Goal: Information Seeking & Learning: Learn about a topic

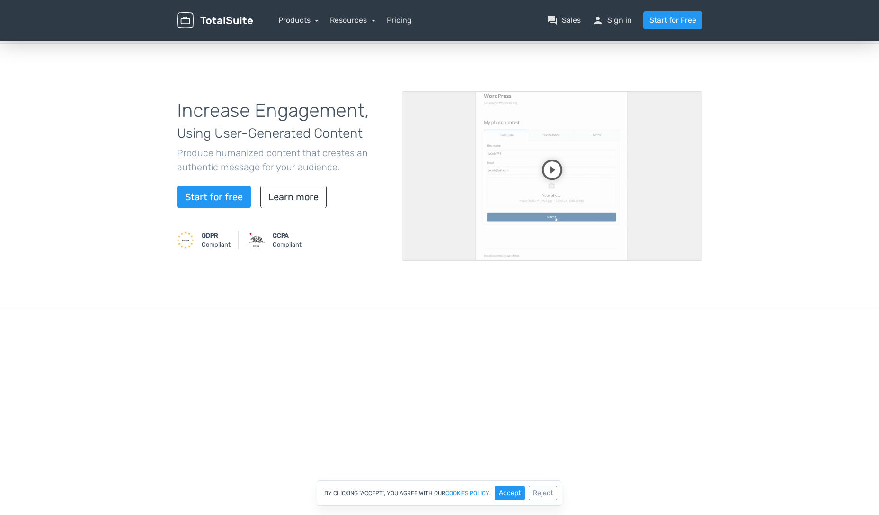
scroll to position [57, 0]
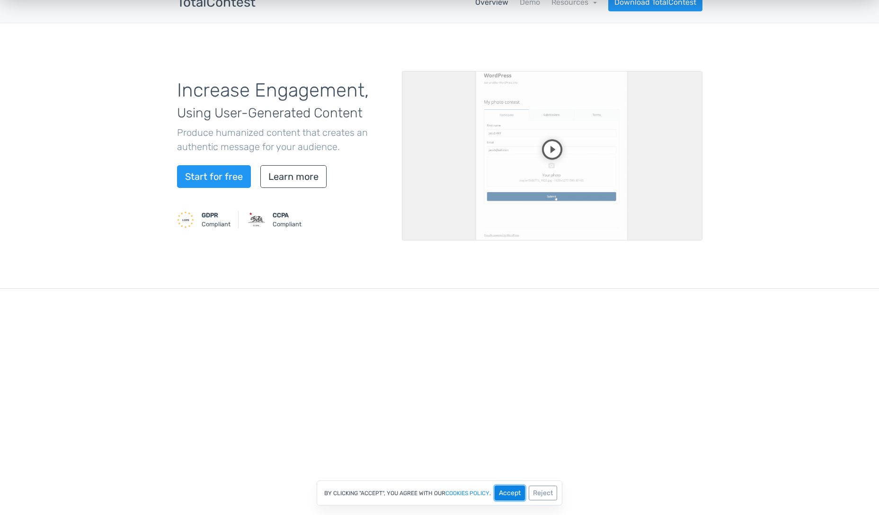
click at [504, 495] on button "Accept" at bounding box center [510, 493] width 30 height 15
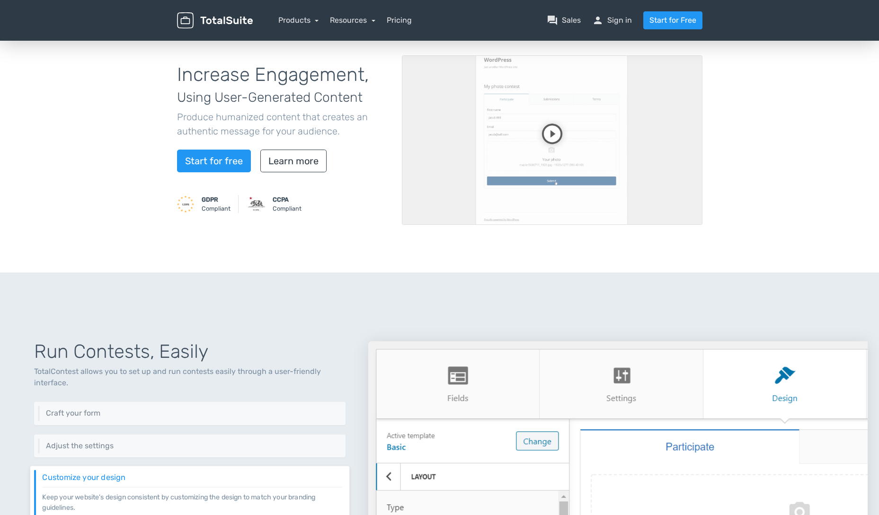
scroll to position [0, 0]
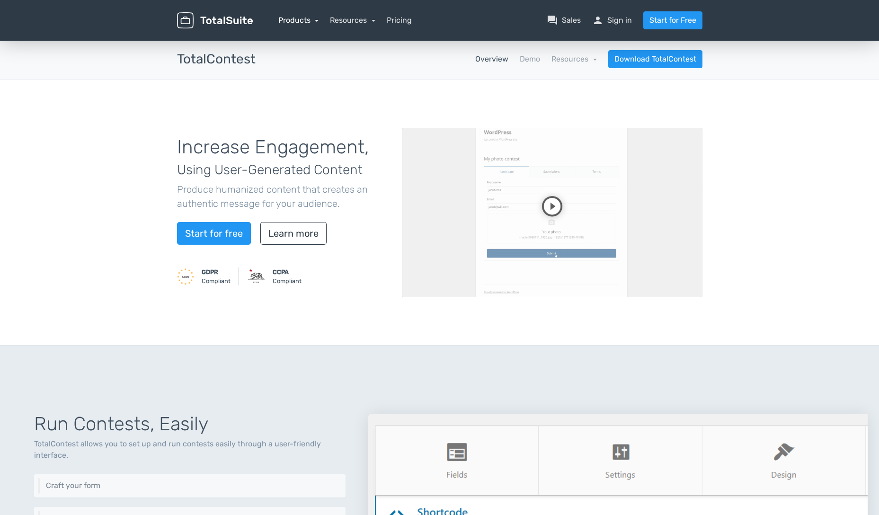
click at [313, 20] on link "Products" at bounding box center [298, 20] width 41 height 9
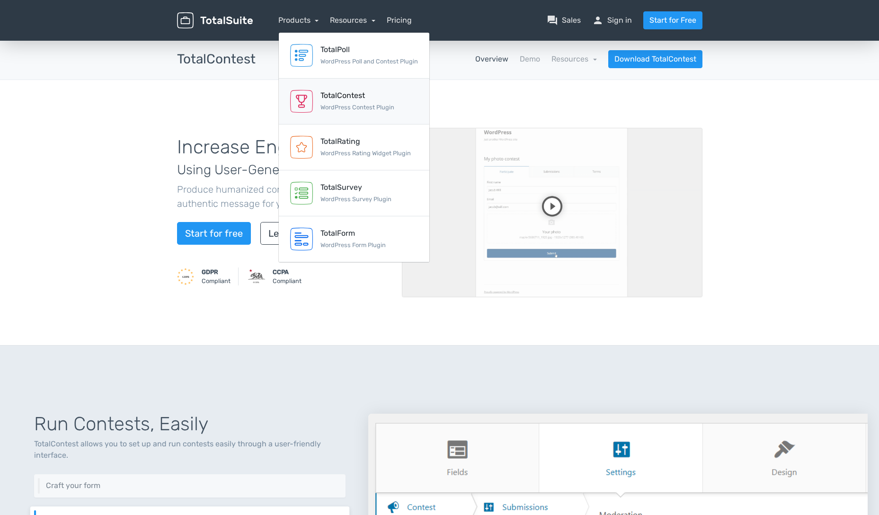
click at [342, 107] on small "WordPress Contest Plugin" at bounding box center [357, 107] width 74 height 7
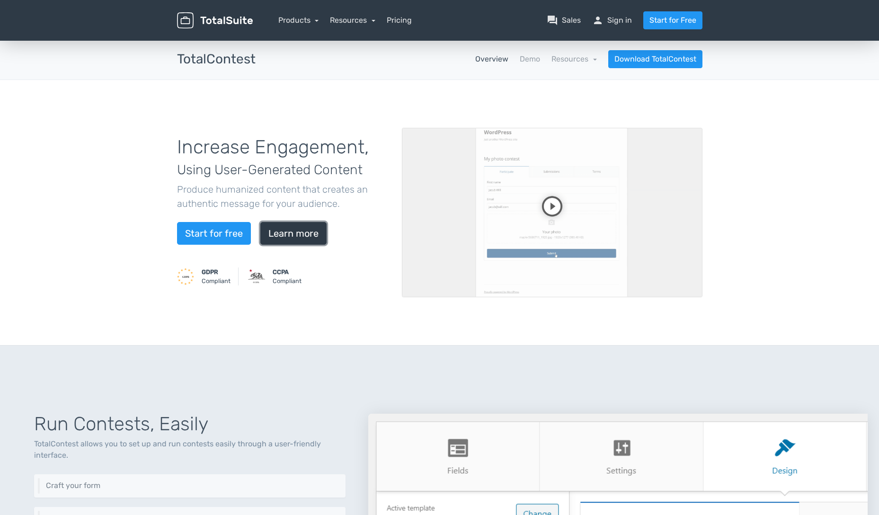
click at [305, 239] on link "Learn more" at bounding box center [293, 233] width 66 height 23
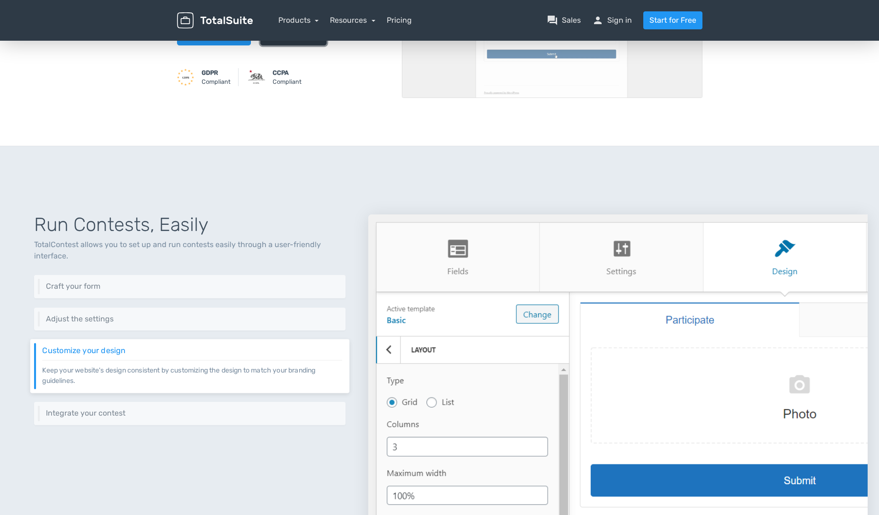
scroll to position [341, 0]
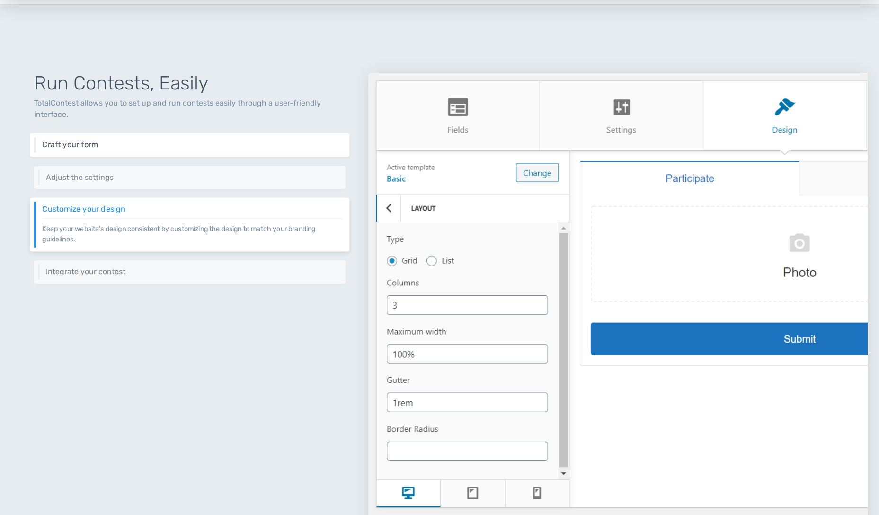
click at [301, 147] on h6 "Craft your form" at bounding box center [192, 145] width 300 height 9
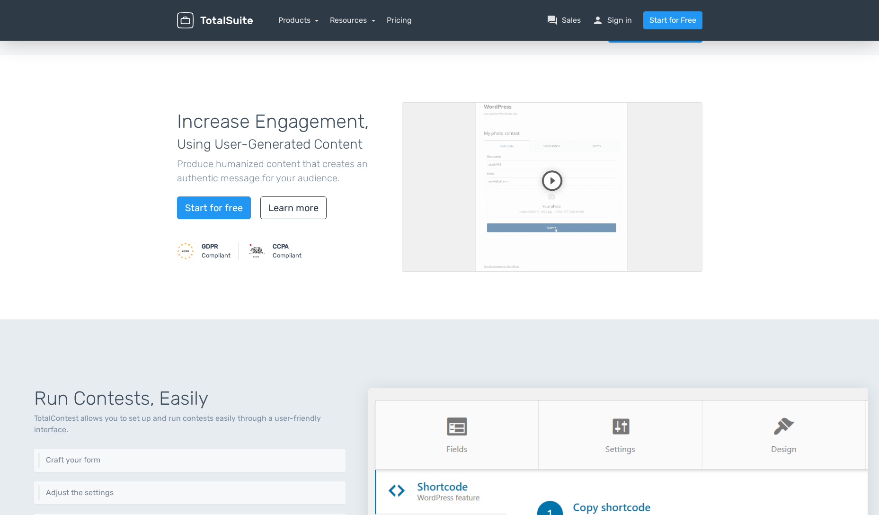
scroll to position [0, 0]
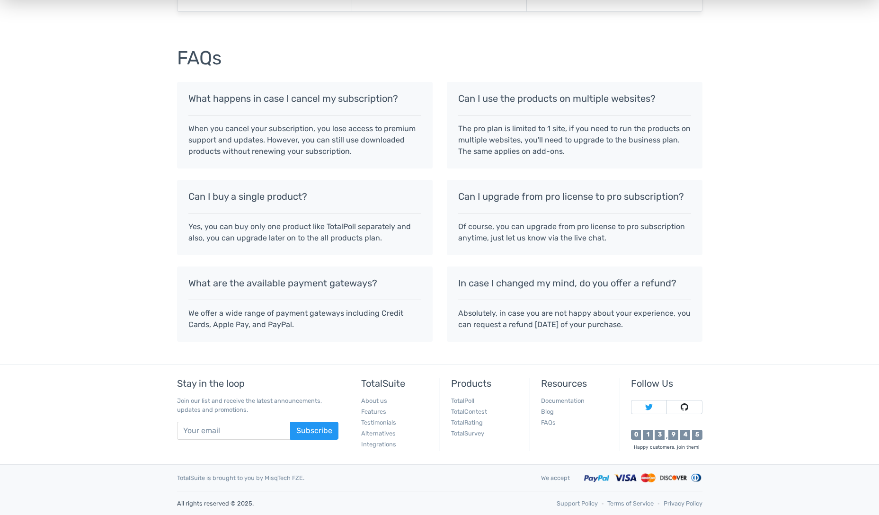
scroll to position [740, 0]
click at [386, 433] on link "Alternatives" at bounding box center [378, 432] width 35 height 7
click at [480, 412] on link "TotalContest" at bounding box center [469, 411] width 36 height 7
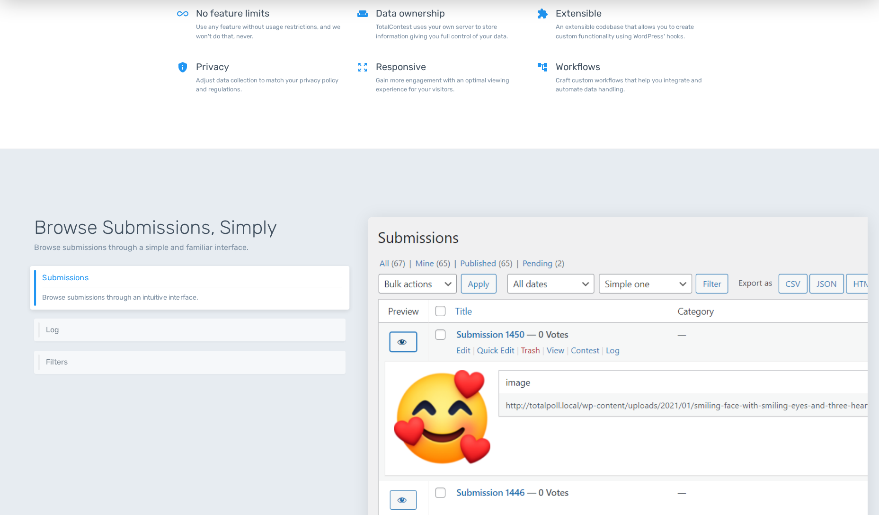
scroll to position [966, 0]
